Goal: Task Accomplishment & Management: Use online tool/utility

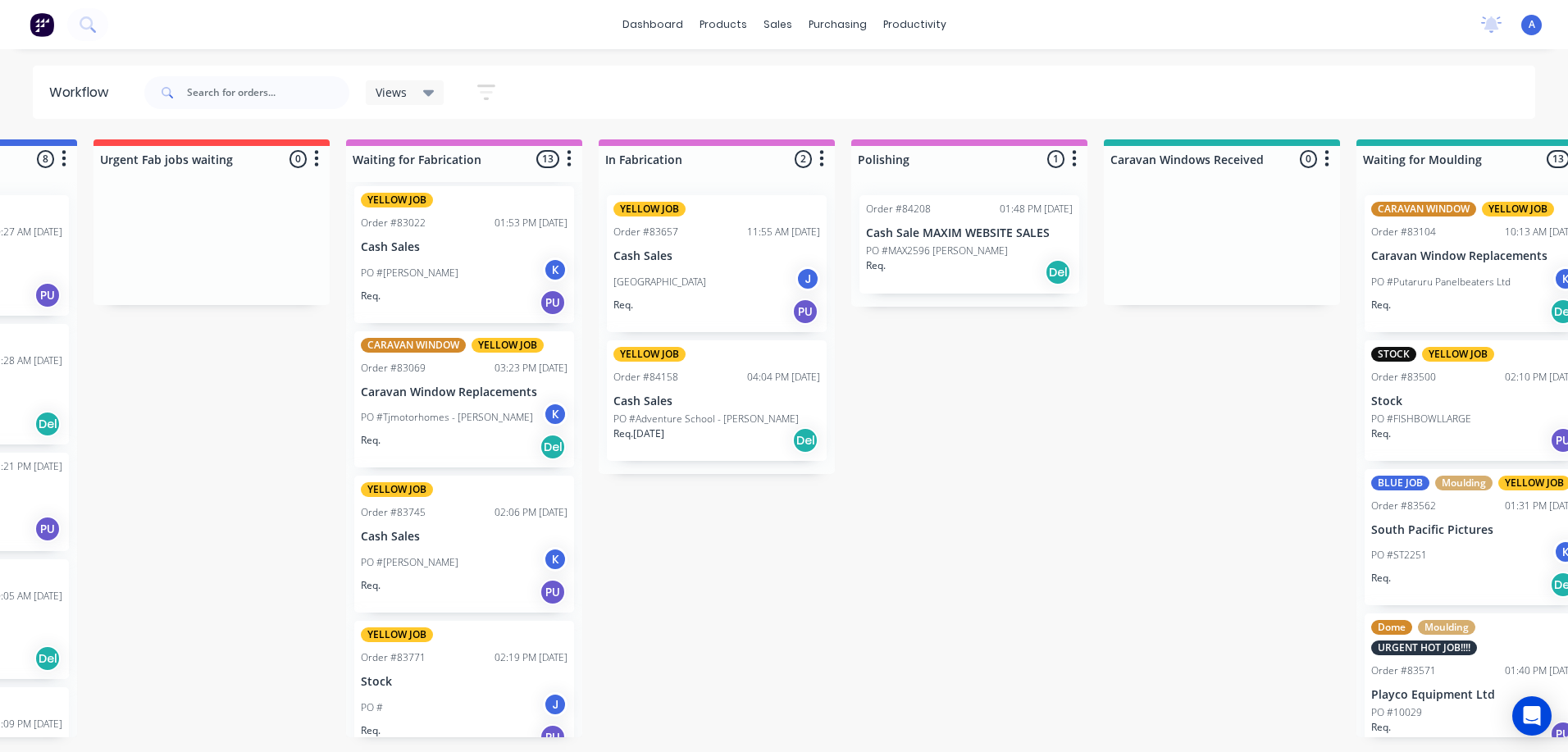
scroll to position [137, 0]
click at [478, 681] on p "Stock" at bounding box center [464, 683] width 206 height 14
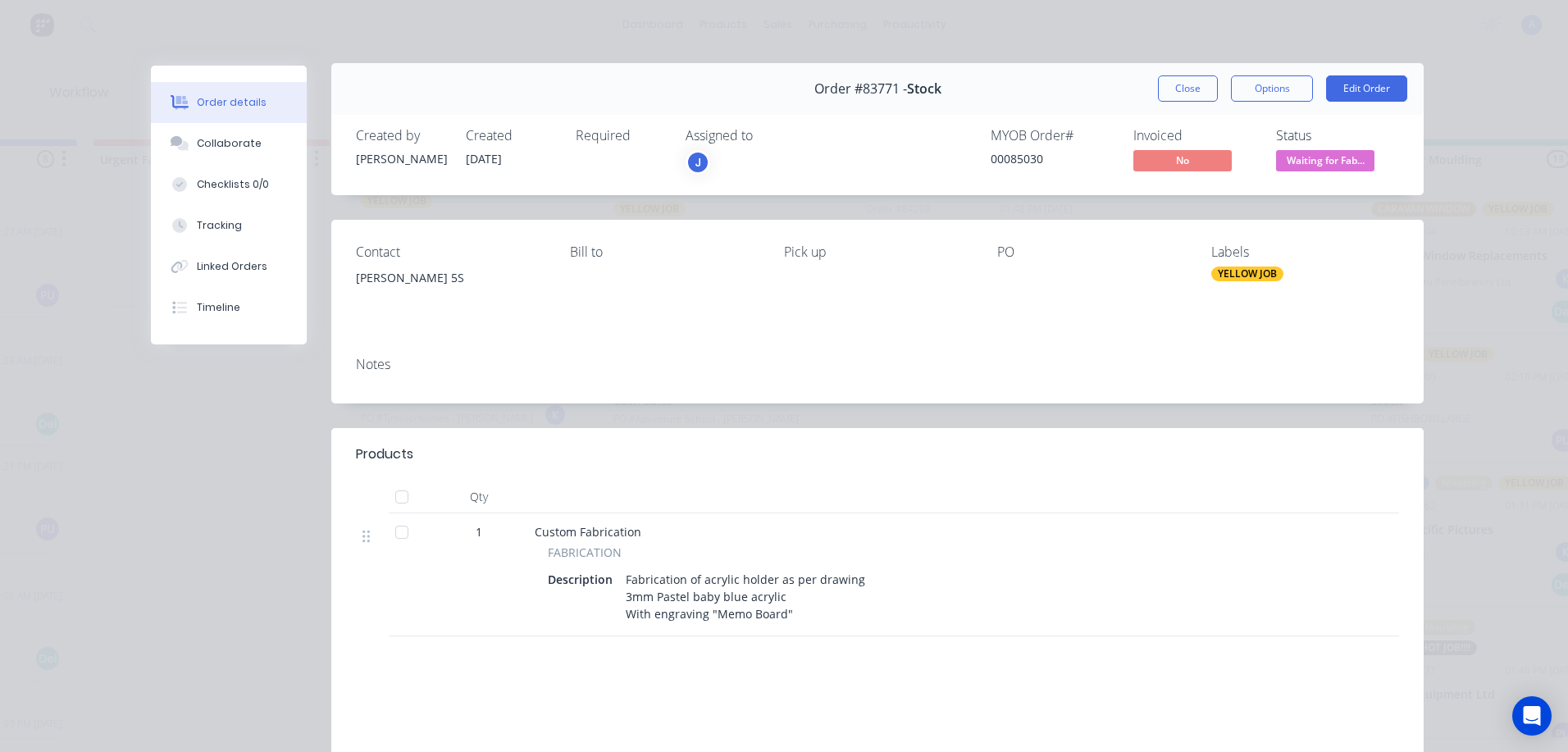
scroll to position [1, 0]
click at [1170, 96] on button "Close" at bounding box center [1187, 91] width 60 height 27
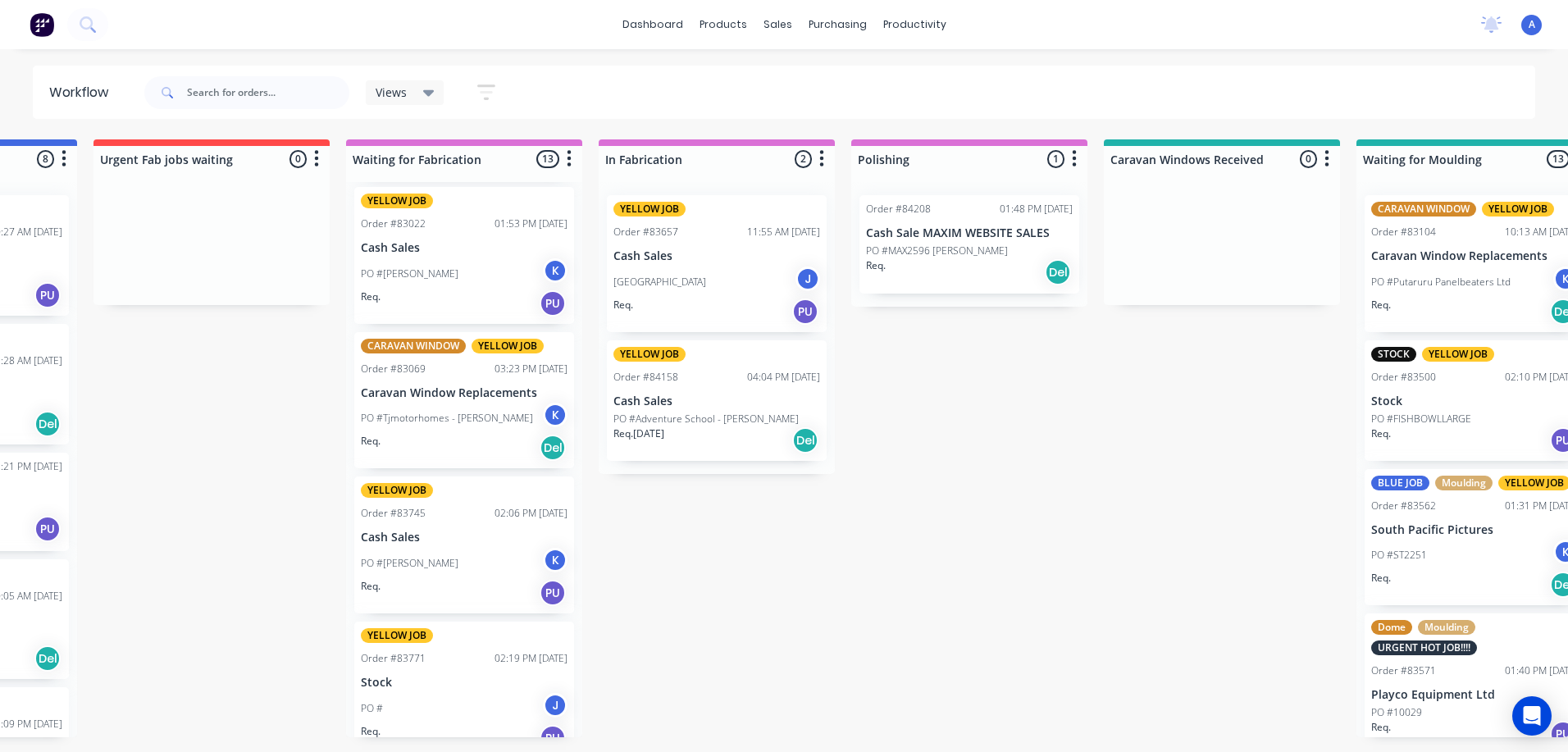
click at [475, 693] on div "PO # J" at bounding box center [464, 708] width 206 height 31
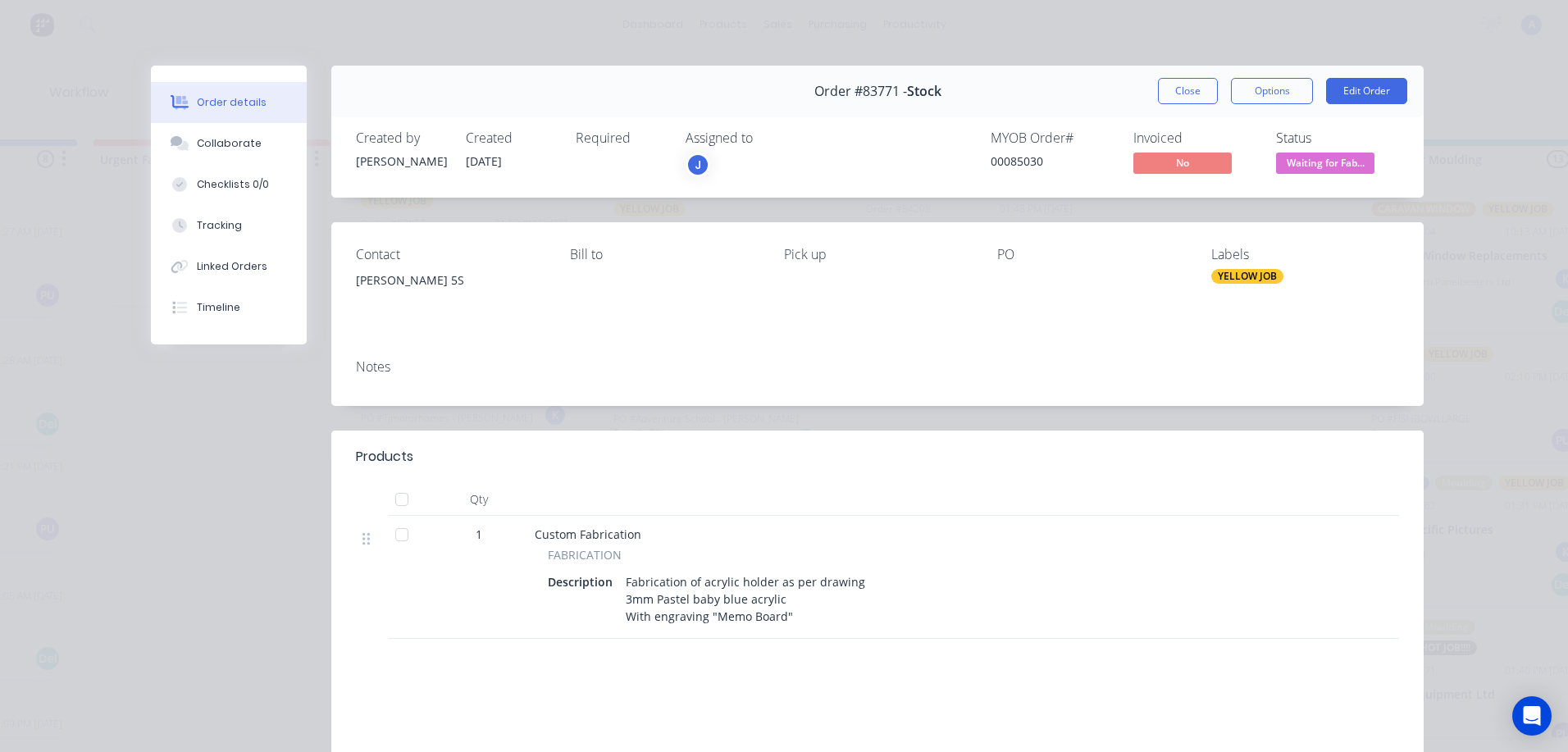
click at [700, 156] on div "J" at bounding box center [698, 165] width 25 height 25
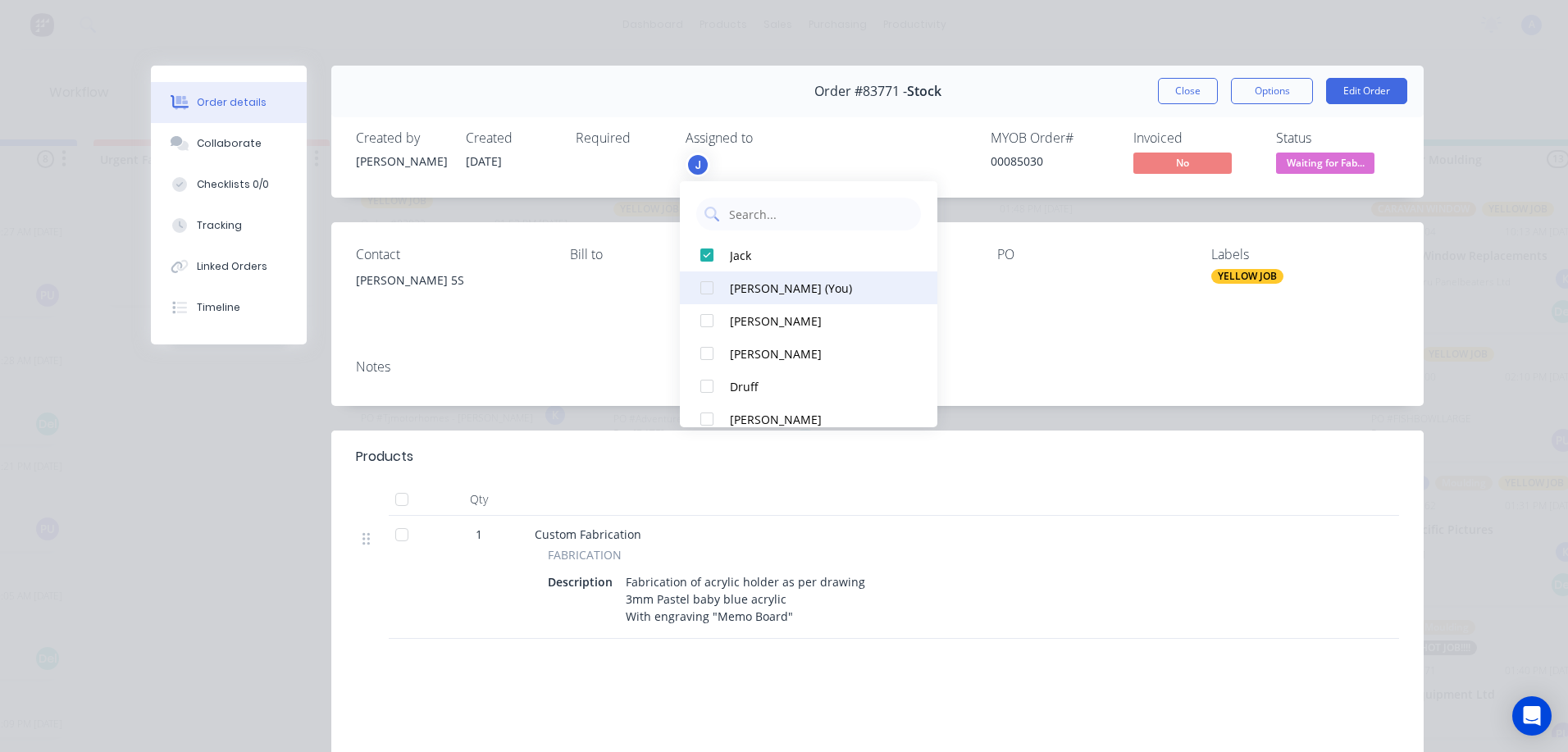
click at [783, 297] on button "[PERSON_NAME] (You)" at bounding box center [808, 287] width 257 height 33
click at [1180, 92] on button "Close" at bounding box center [1187, 92] width 60 height 27
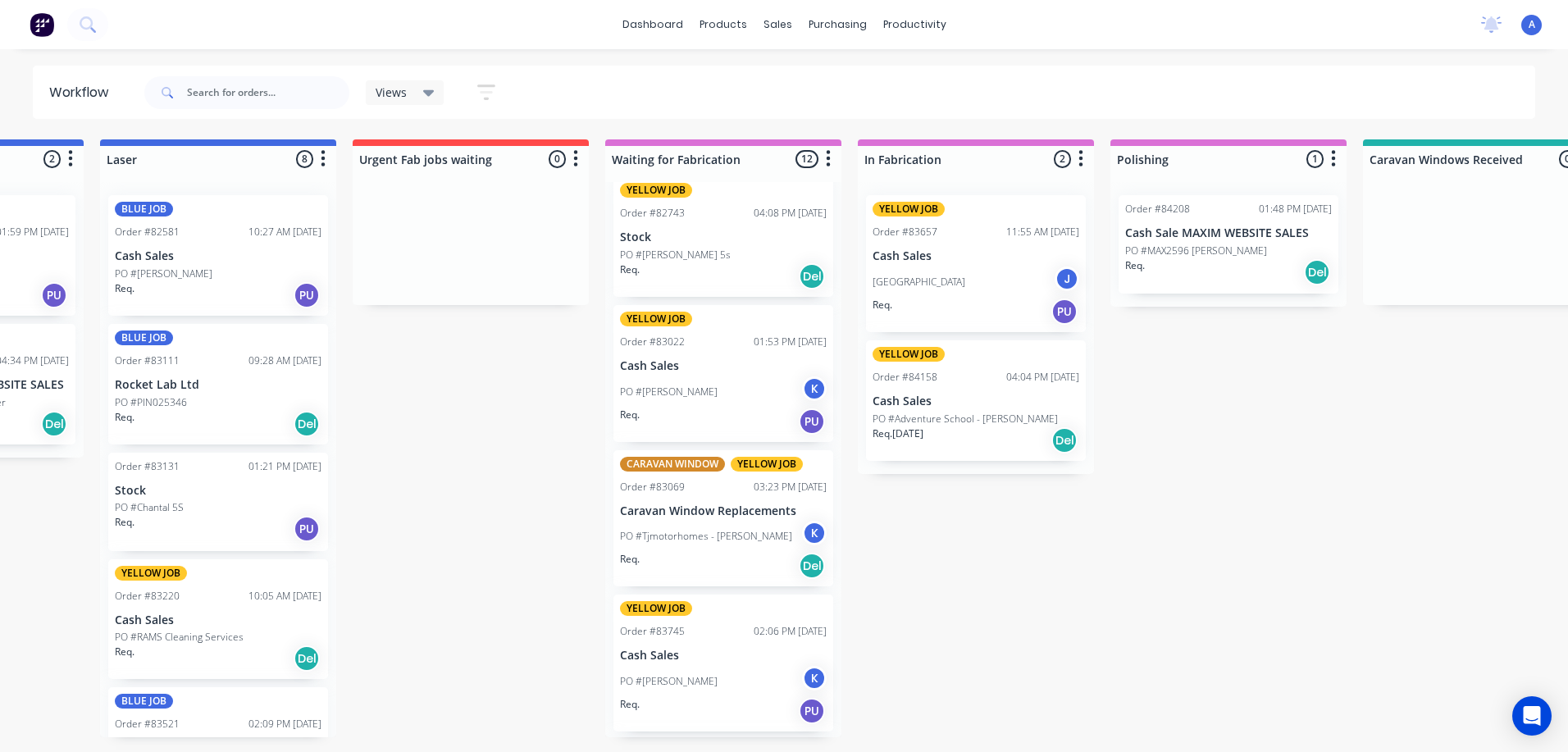
scroll to position [0, 0]
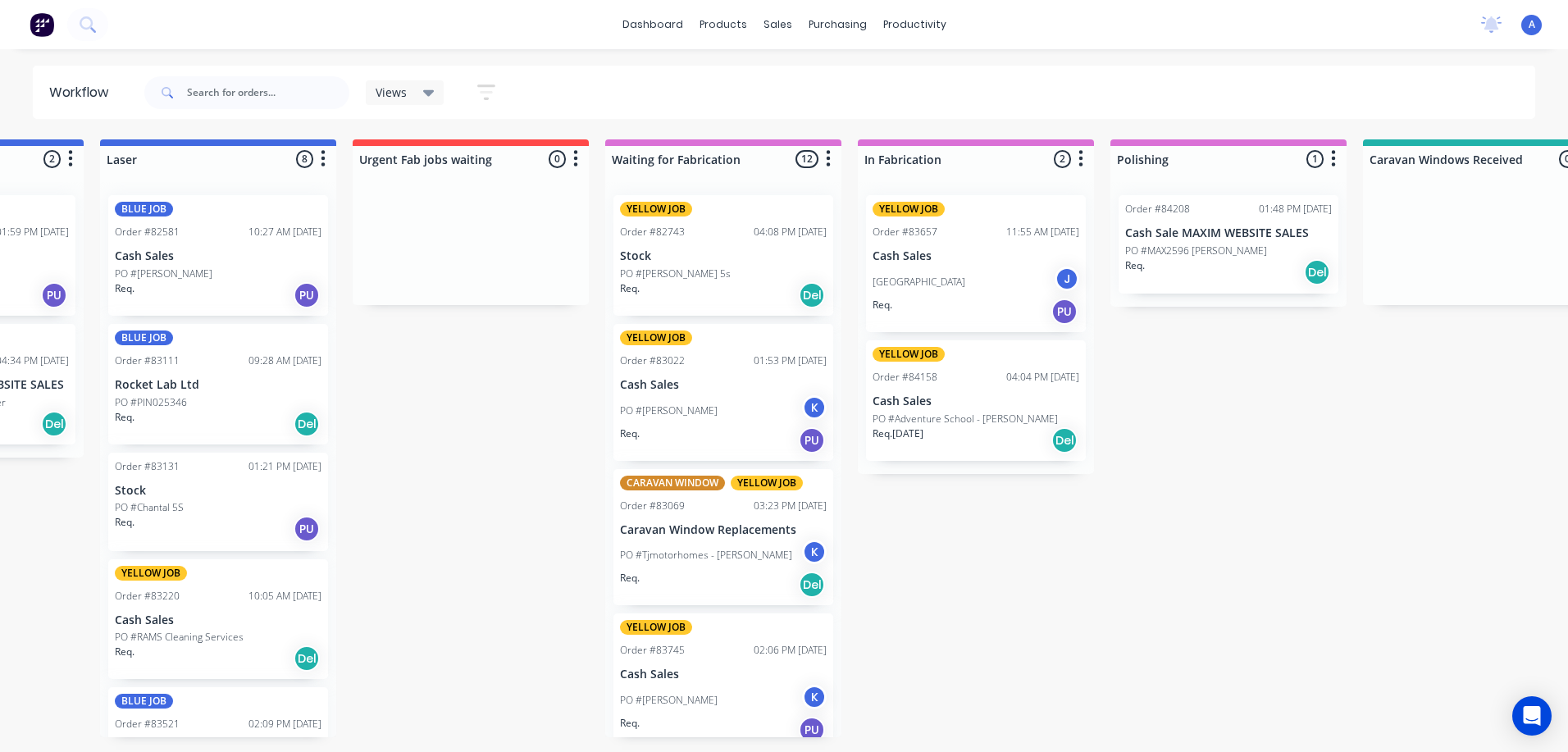
click at [713, 233] on div "Order #82743 04:08 PM [DATE]" at bounding box center [723, 232] width 206 height 15
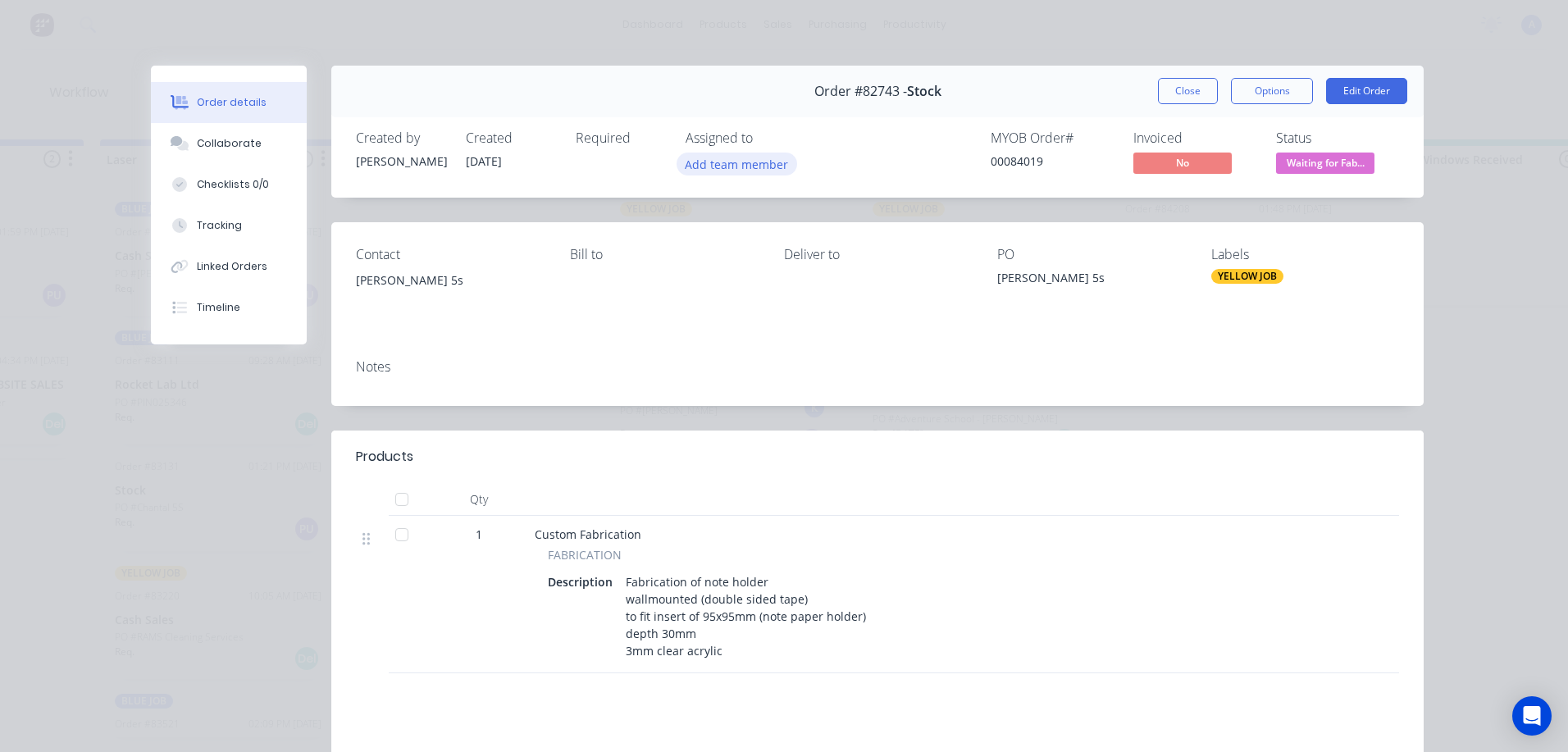
click at [722, 158] on button "Add team member" at bounding box center [737, 163] width 121 height 22
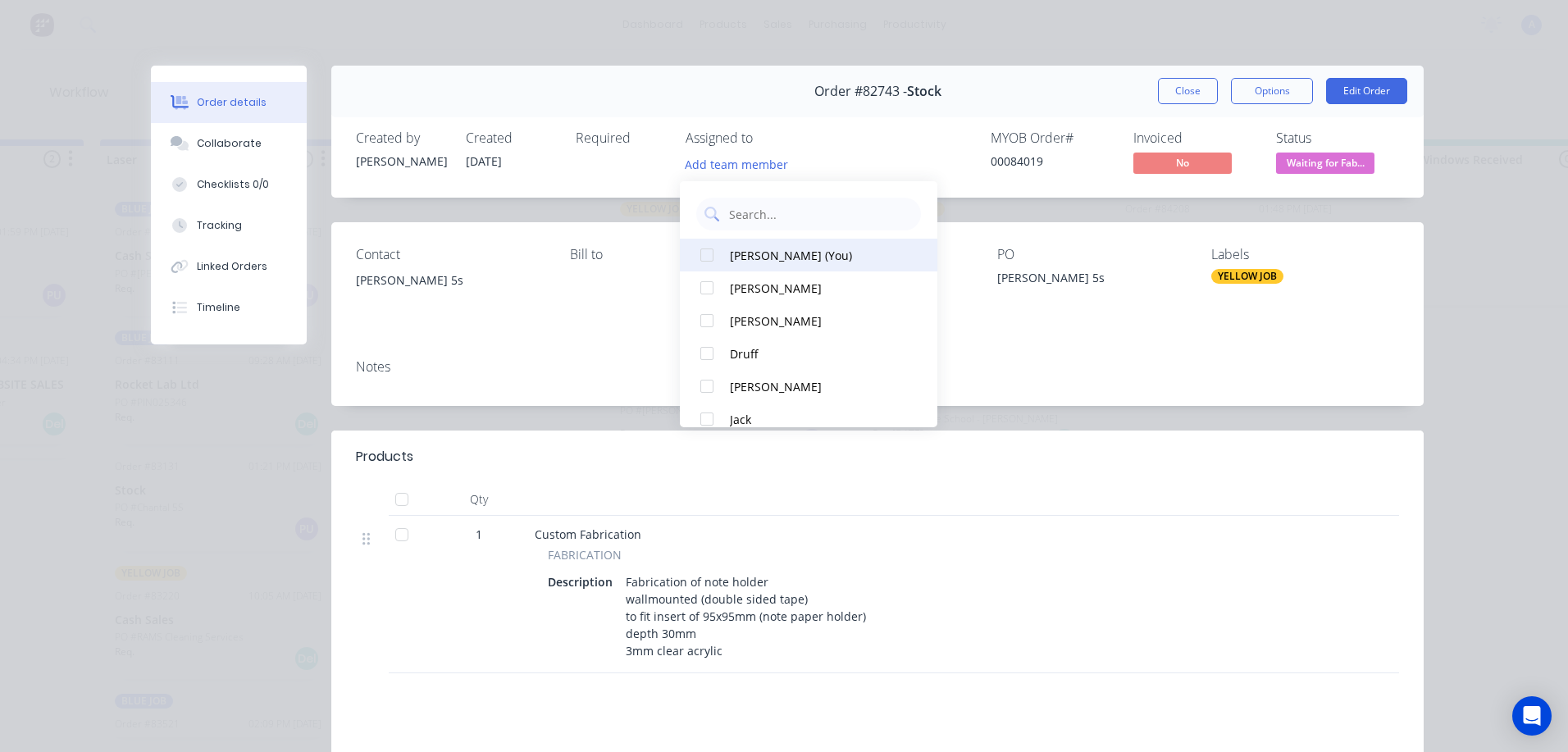
click at [762, 258] on div "[PERSON_NAME] (You)" at bounding box center [816, 255] width 173 height 17
click at [744, 280] on div "[PERSON_NAME]" at bounding box center [816, 287] width 173 height 17
click at [1195, 100] on button "Close" at bounding box center [1187, 92] width 60 height 27
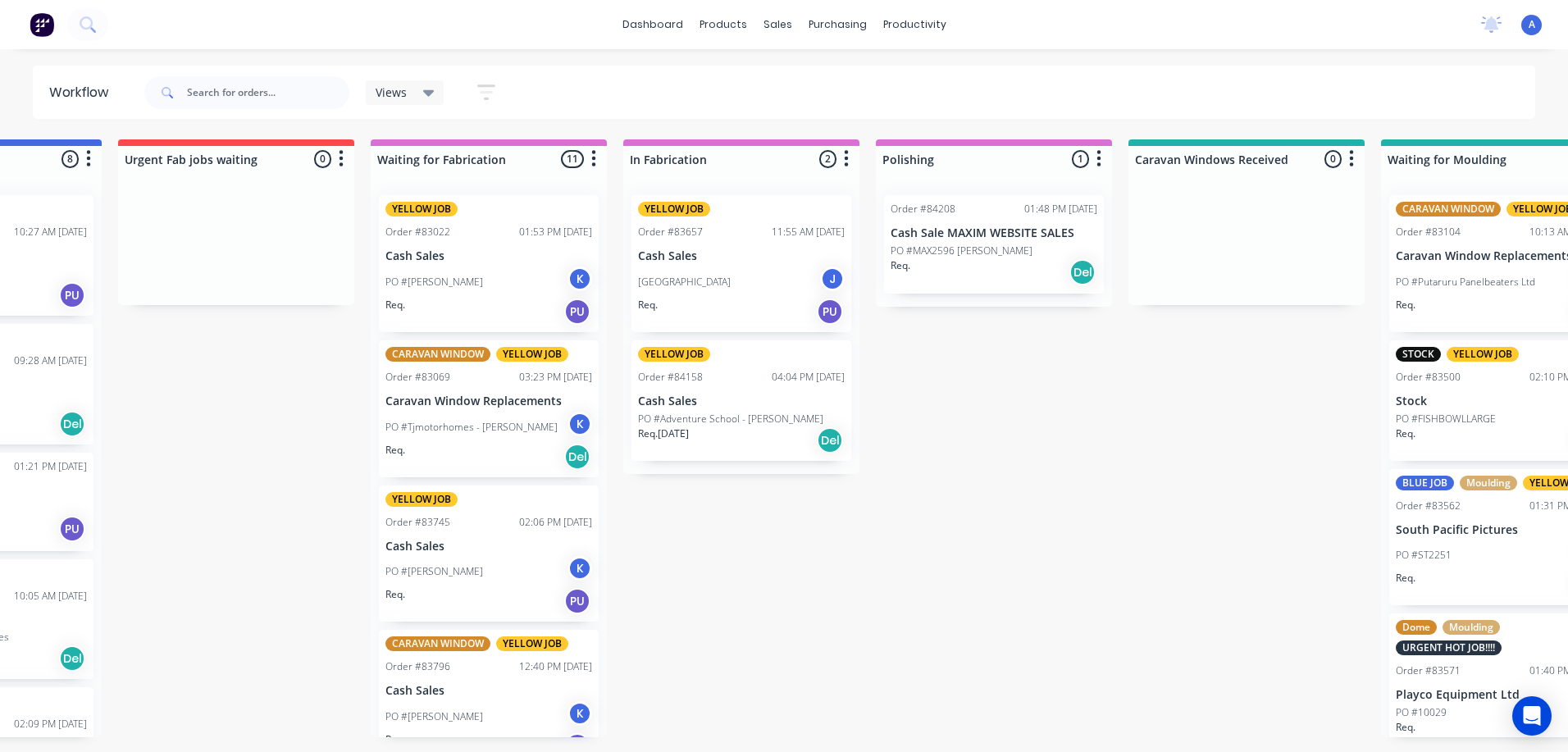
scroll to position [0, 1430]
